Goal: Task Accomplishment & Management: Complete application form

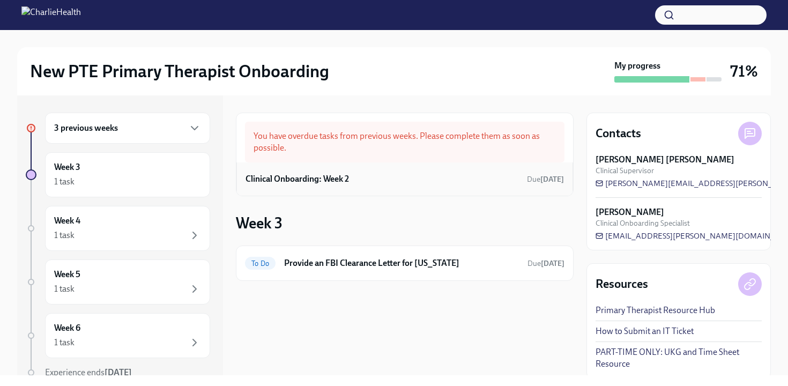
click at [310, 188] on div "Clinical Onboarding: Week 2 Due [DATE]" at bounding box center [404, 178] width 337 height 33
click at [321, 179] on h6 "Clinical Onboarding: Week 2" at bounding box center [297, 179] width 103 height 12
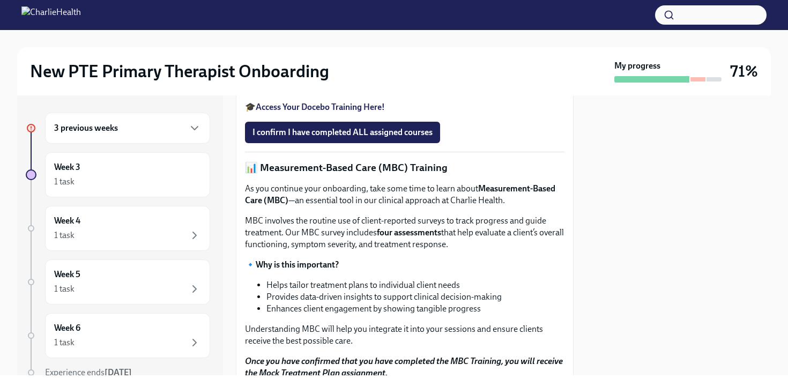
scroll to position [422, 0]
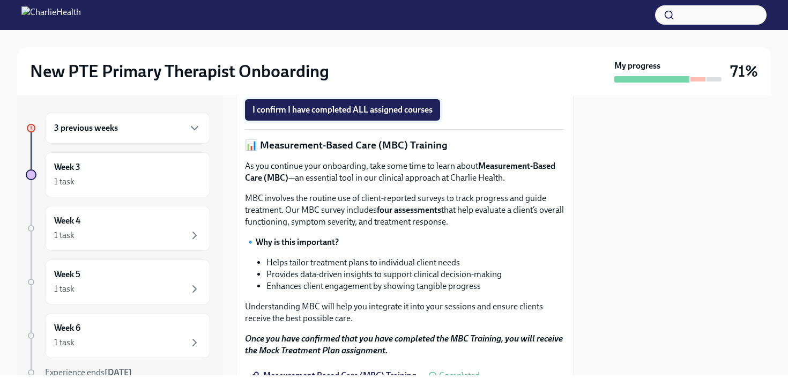
click at [372, 115] on span "I confirm I have completed ALL assigned courses" at bounding box center [343, 110] width 180 height 11
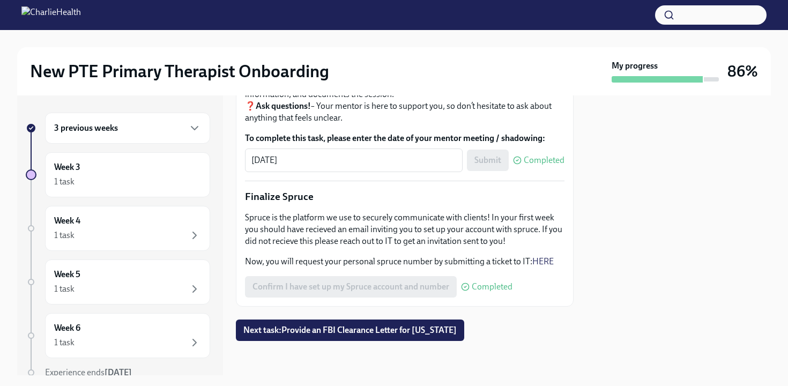
scroll to position [1318, 0]
click at [391, 337] on button "Next task : Provide an FBI Clearance Letter for [US_STATE]" at bounding box center [350, 330] width 228 height 21
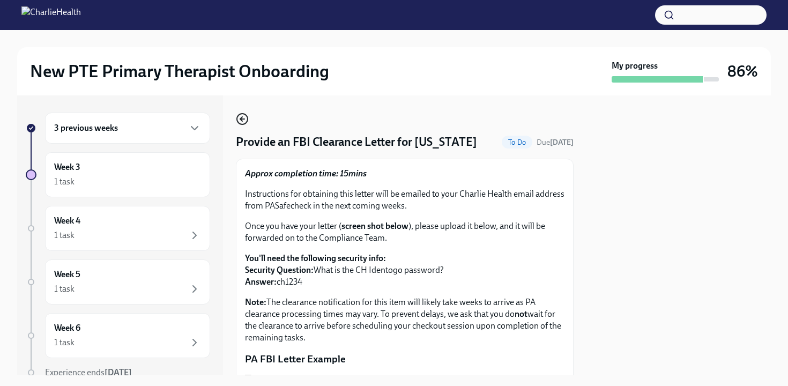
click at [241, 119] on icon "button" at bounding box center [242, 119] width 4 height 0
